Goal: Use online tool/utility: Utilize a website feature to perform a specific function

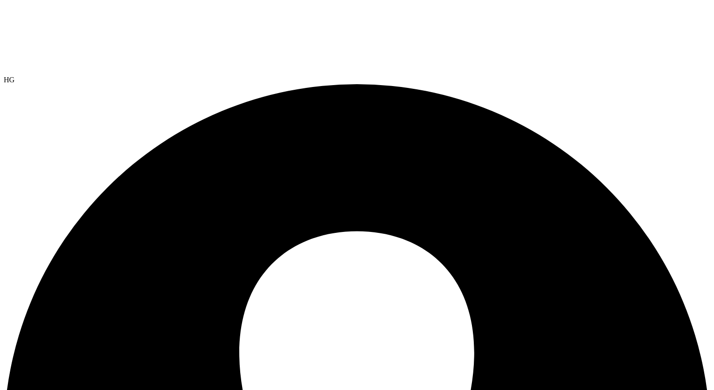
select select "USEast"
select select "USD"
select select "USEast"
radio input "true"
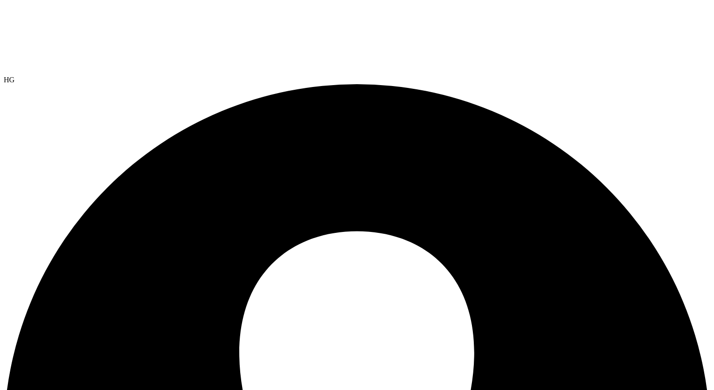
radio input "false"
select select "USEast"
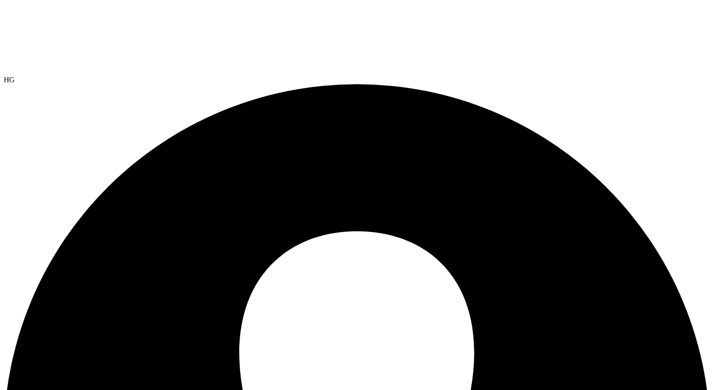
select select "[GEOGRAPHIC_DATA]"
select select "USD"
select select "[GEOGRAPHIC_DATA]"
select select "USD"
select select "USEast"
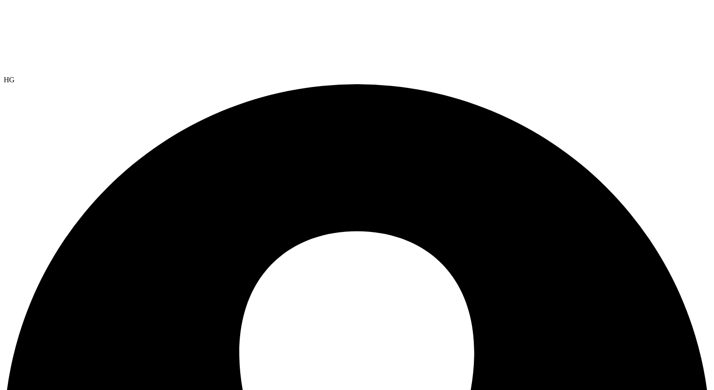
select select "USD"
select select "USEast"
select select "USD"
select select "USEast"
select select "USD"
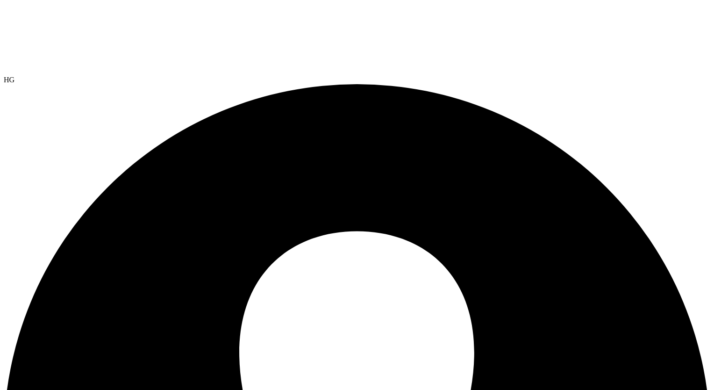
select select "USEast"
select select "USD"
select select "USEast"
select select "USD"
select select "SelectRegion"
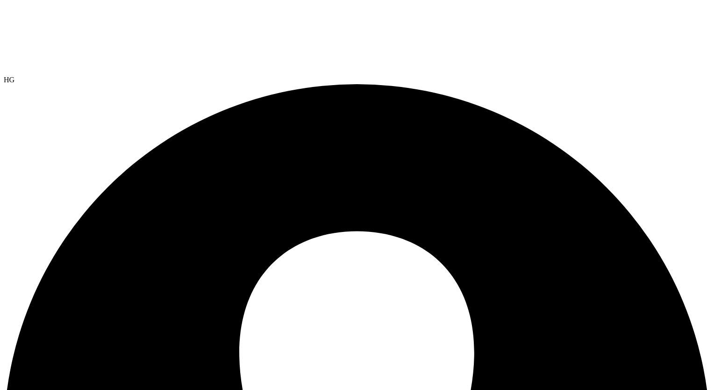
select select "USEast"
select select "USD"
select select "USEast"
select select "USD"
